Goal: Navigation & Orientation: Find specific page/section

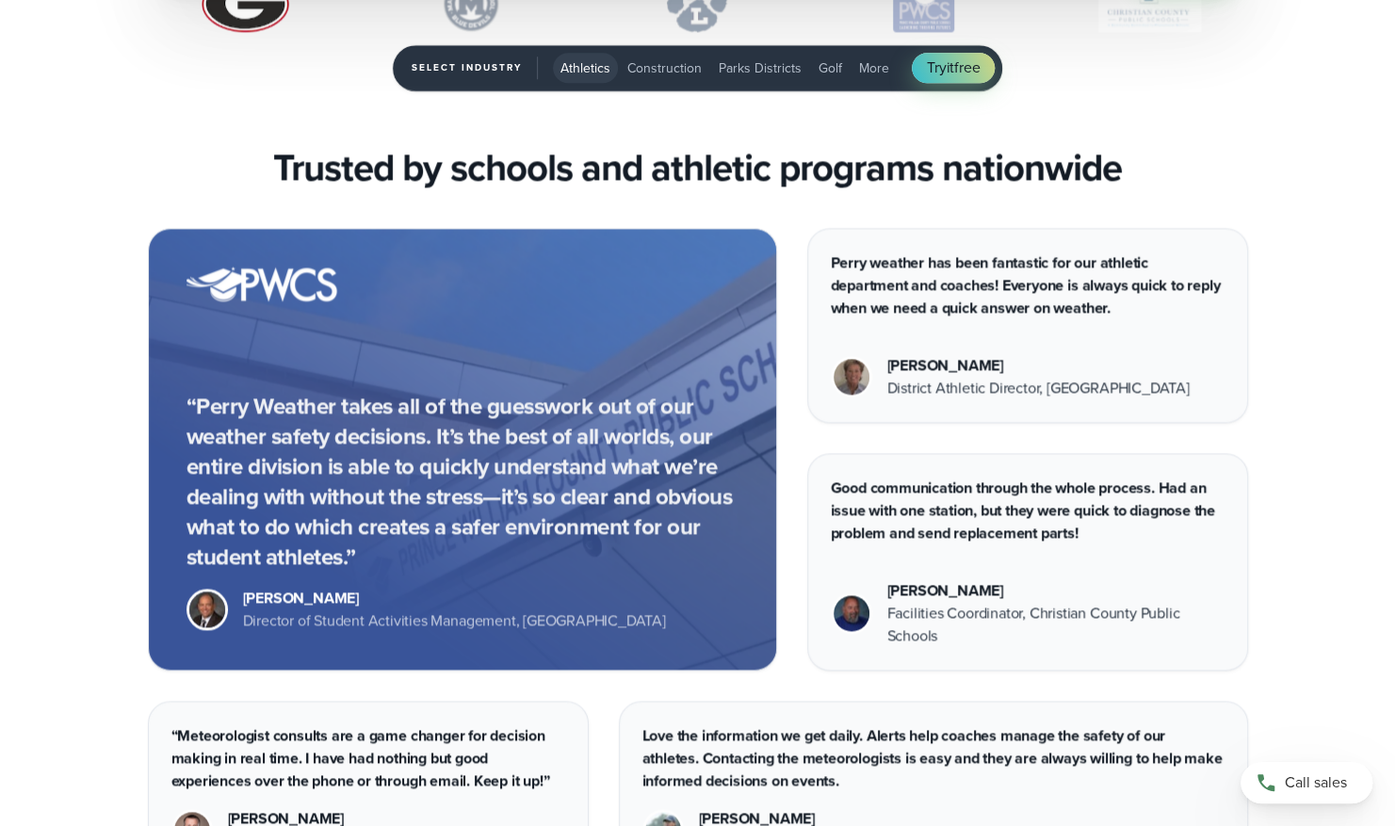
scroll to position [6654, 0]
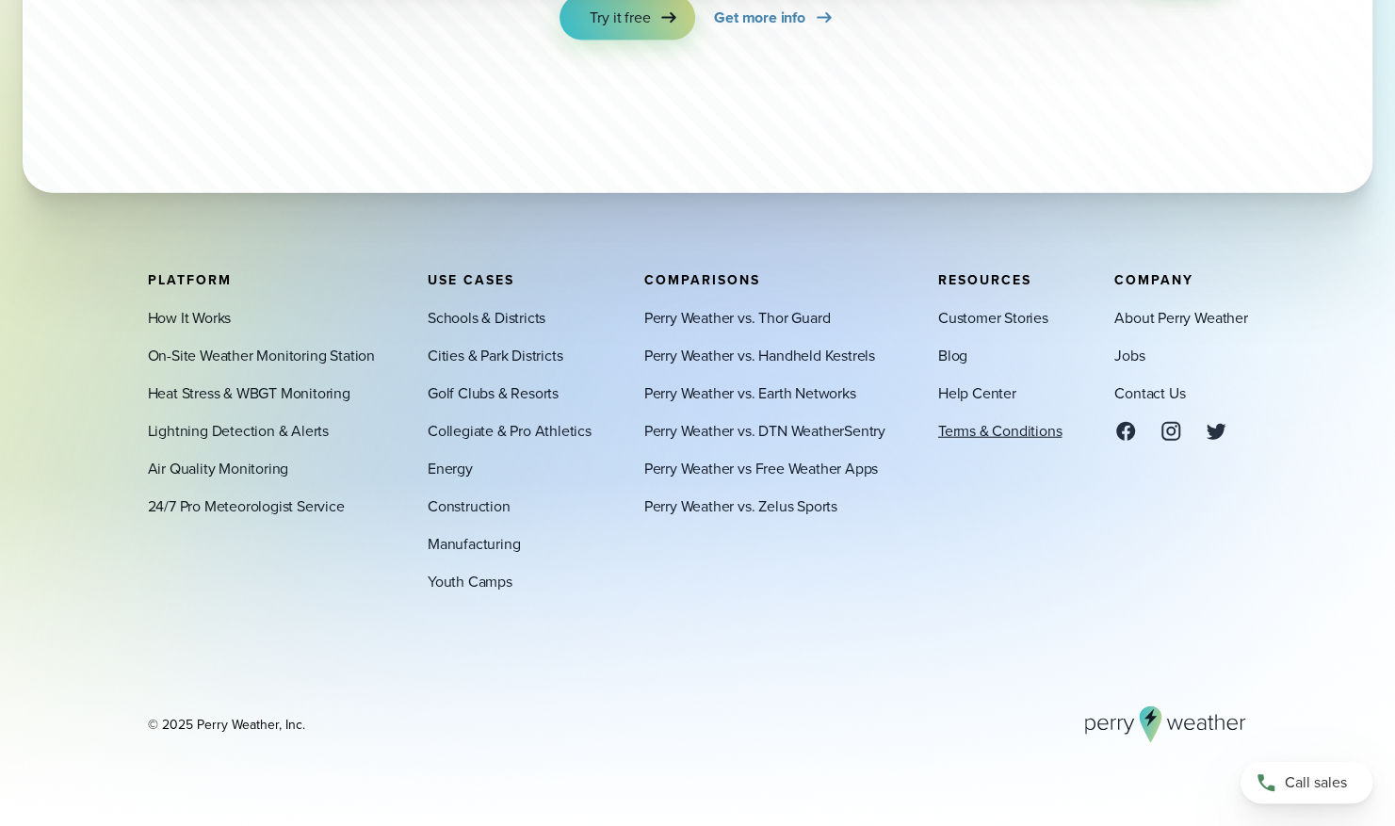
click at [959, 435] on link "Terms & Conditions" at bounding box center [999, 430] width 123 height 23
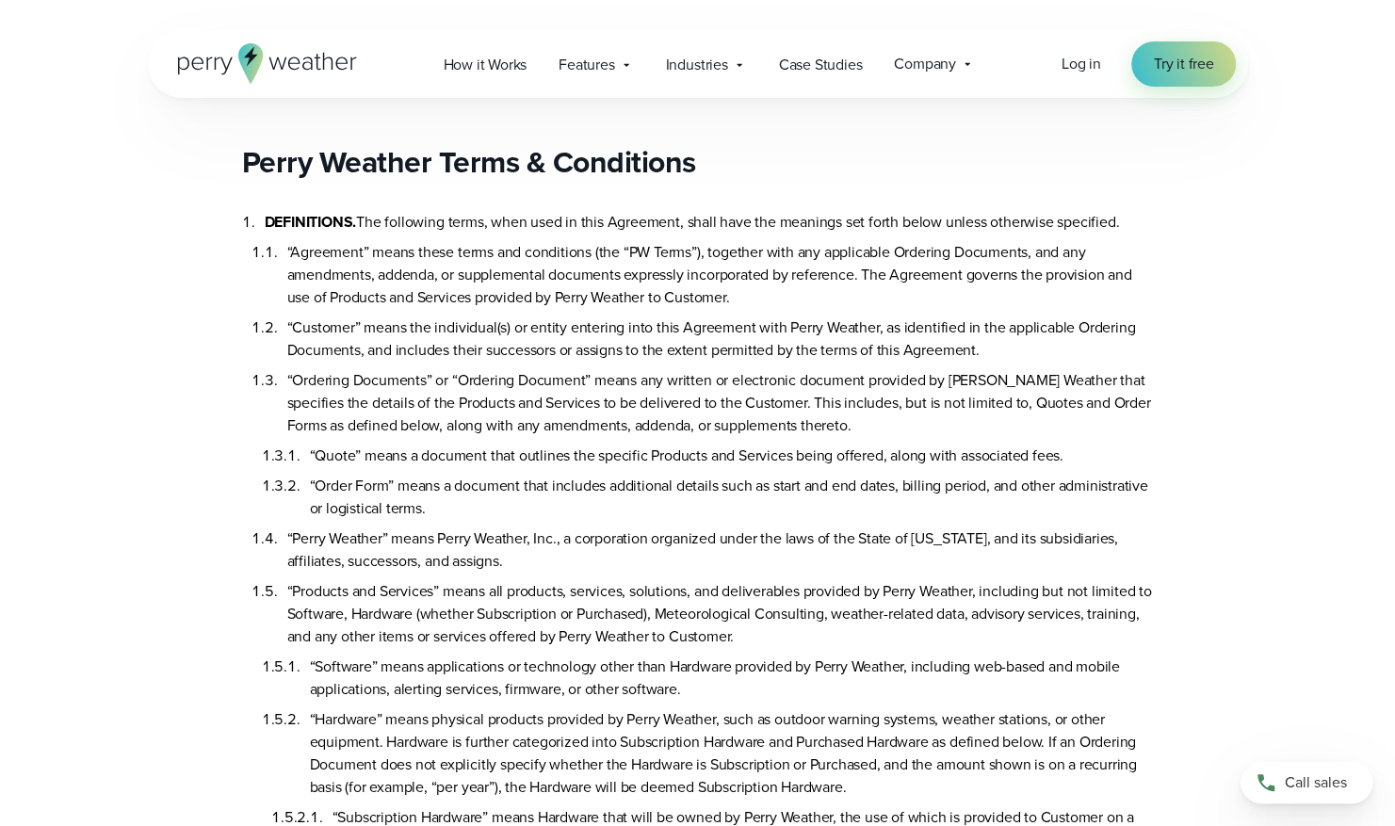
scroll to position [7731, 0]
